Goal: Transaction & Acquisition: Purchase product/service

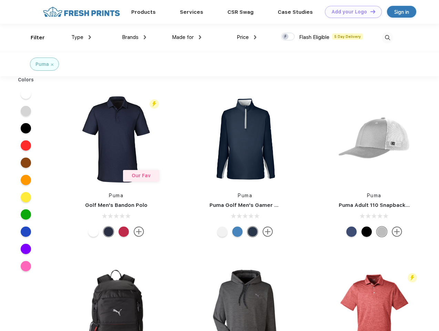
click at [351, 12] on link "Add your Logo Design Tool" at bounding box center [353, 12] width 57 height 12
click at [0, 0] on div "Design Tool" at bounding box center [0, 0] width 0 height 0
click at [370, 11] on link "Add your Logo Design Tool" at bounding box center [353, 12] width 57 height 12
click at [33, 38] on div "Filter" at bounding box center [38, 38] width 14 height 8
click at [81, 37] on span "Type" at bounding box center [77, 37] width 12 height 6
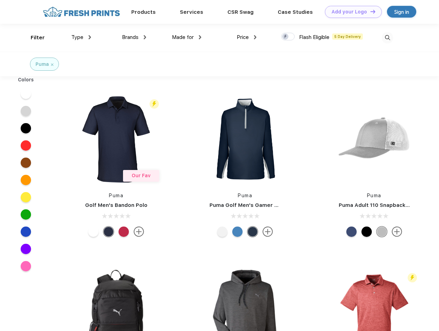
click at [134, 37] on span "Brands" at bounding box center [130, 37] width 17 height 6
click at [187, 37] on span "Made for" at bounding box center [183, 37] width 22 height 6
click at [247, 37] on span "Price" at bounding box center [243, 37] width 12 height 6
click at [288, 37] on div at bounding box center [287, 37] width 13 height 8
click at [286, 37] on input "checkbox" at bounding box center [283, 34] width 4 height 4
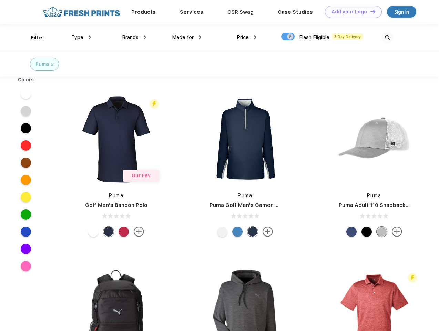
click at [387, 38] on img at bounding box center [387, 37] width 11 height 11
